Goal: Information Seeking & Learning: Find specific page/section

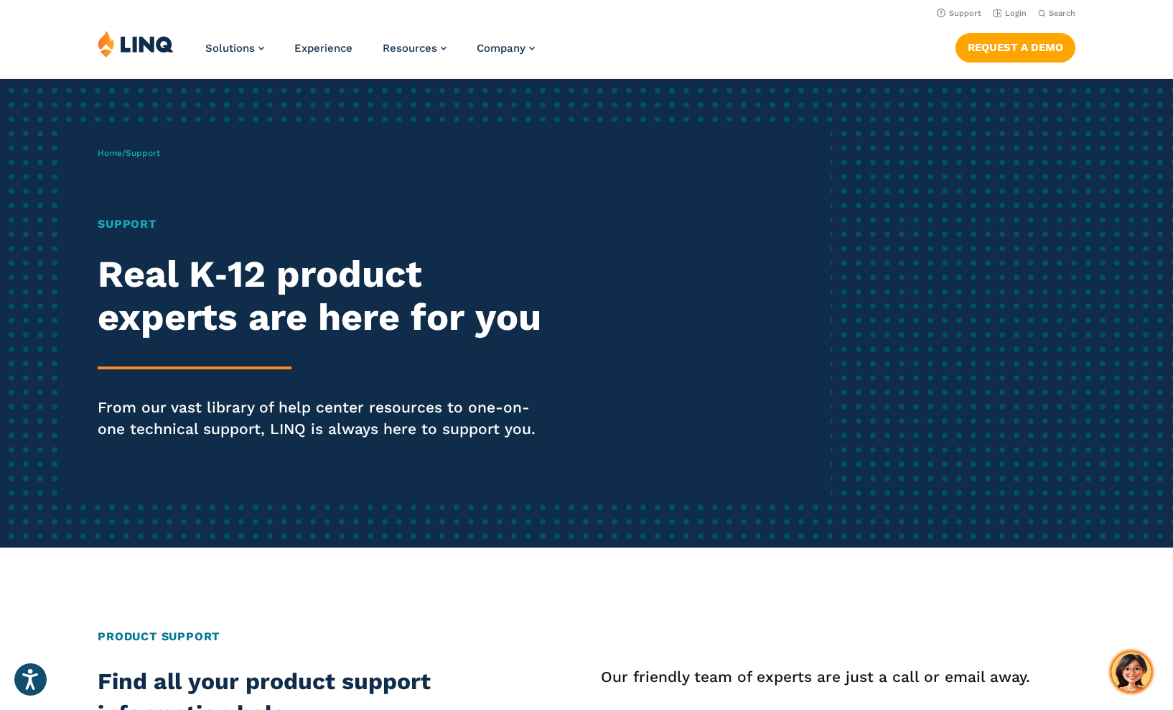
click at [1133, 667] on img "Hello, have a question? Let’s chat." at bounding box center [1132, 671] width 40 height 40
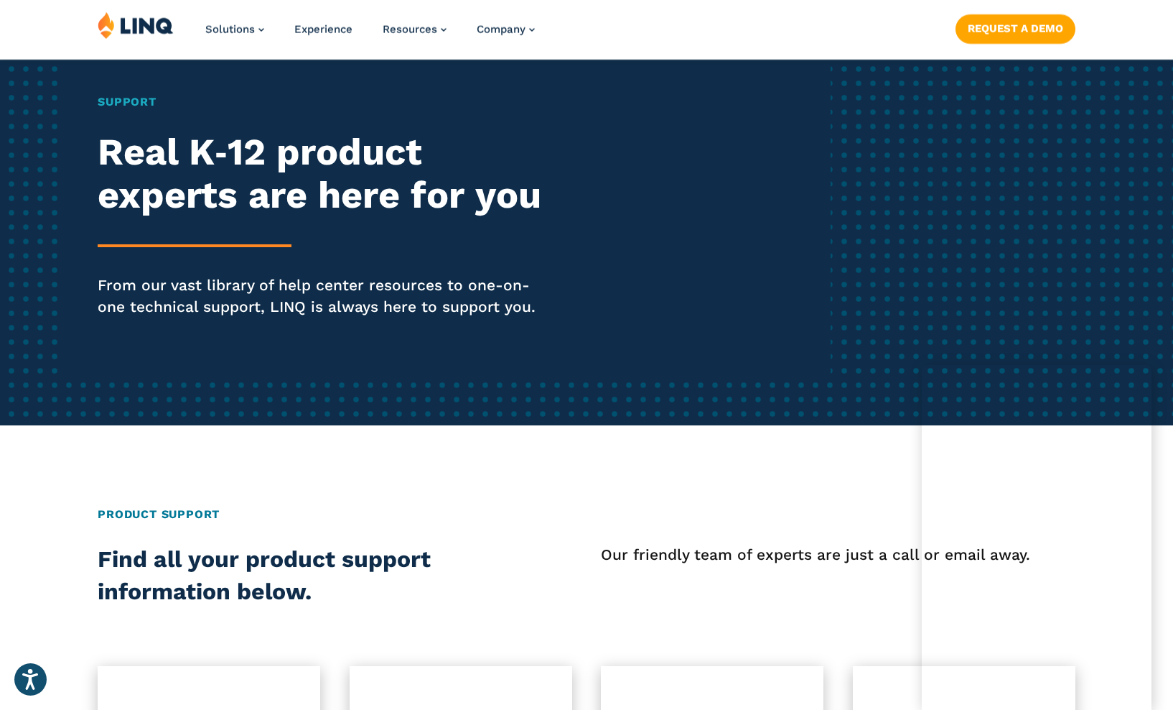
scroll to position [120, 0]
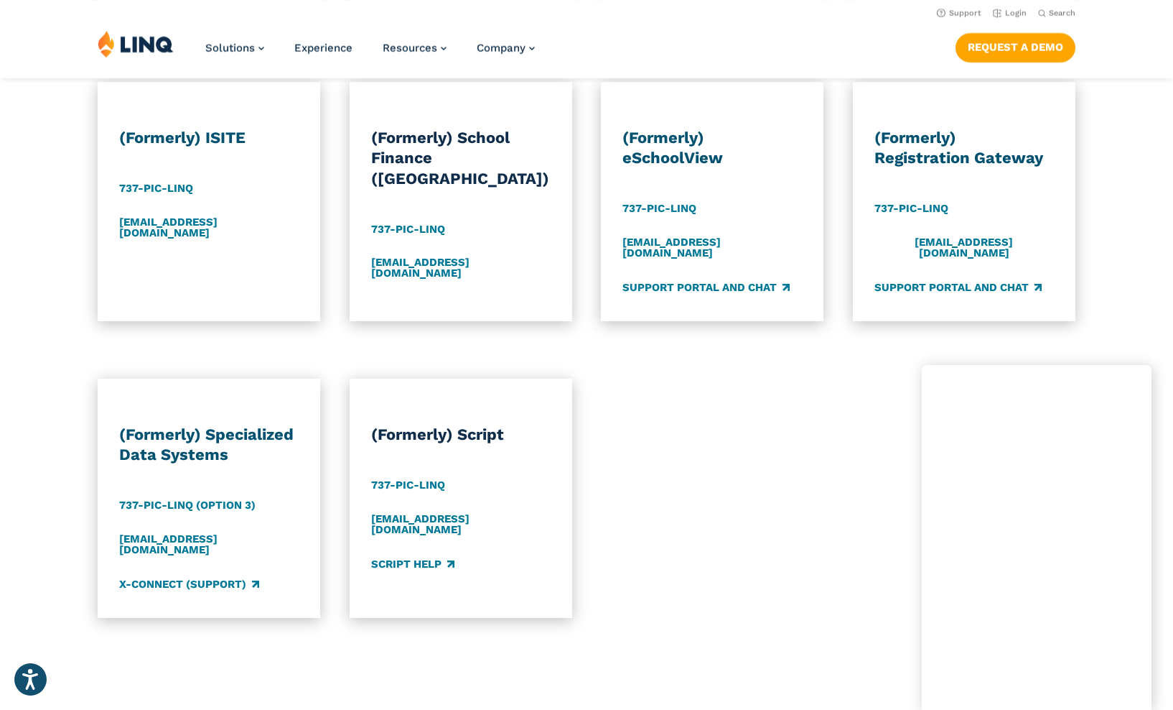
scroll to position [1316, 0]
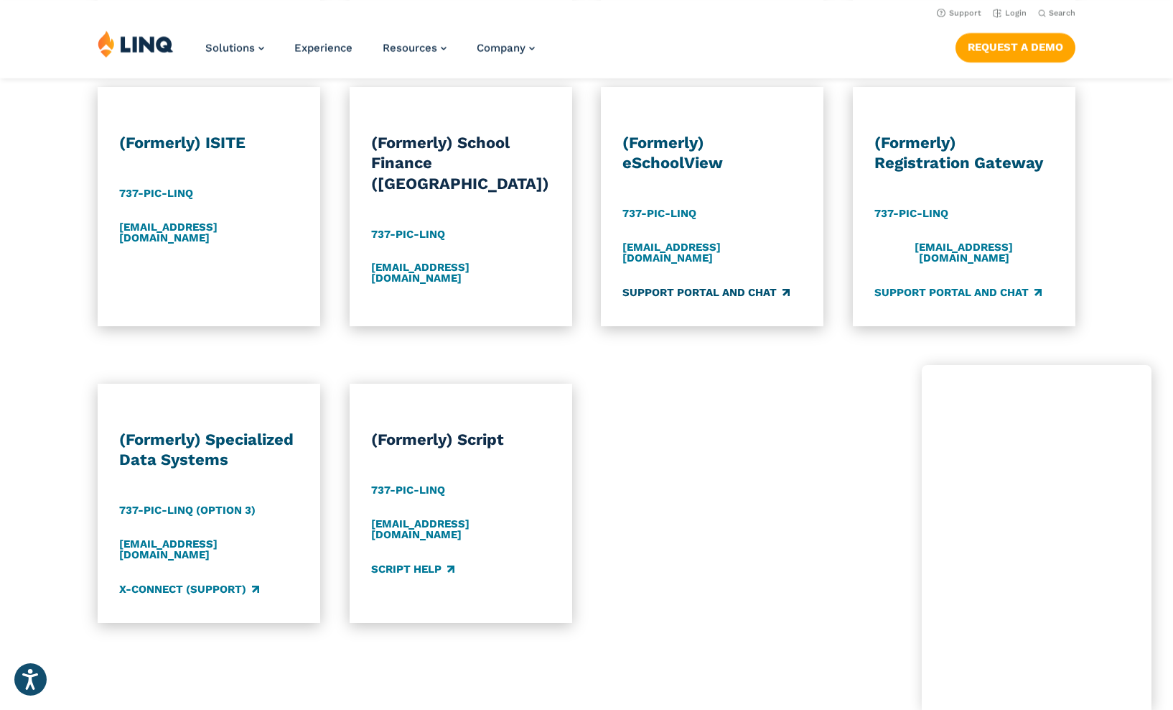
click at [738, 284] on link "Support Portal and Chat" at bounding box center [706, 292] width 167 height 16
